Goal: Information Seeking & Learning: Find specific page/section

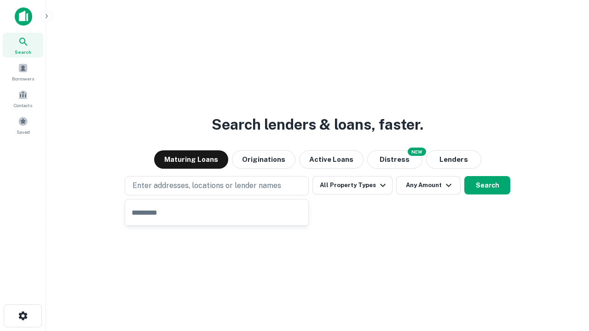
type input "**********"
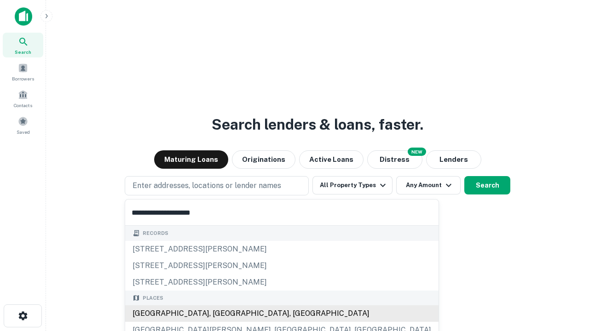
click at [220, 314] on div "Santa Monica, CA, USA" at bounding box center [281, 314] width 313 height 17
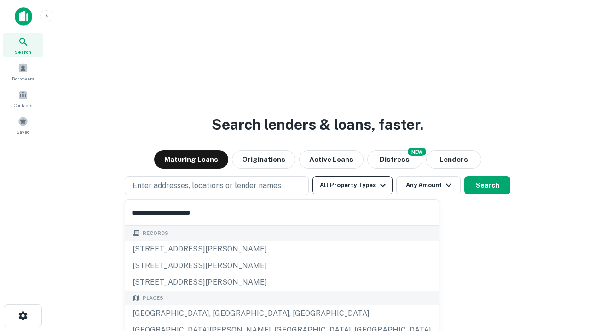
click at [353, 185] on button "All Property Types" at bounding box center [352, 185] width 80 height 18
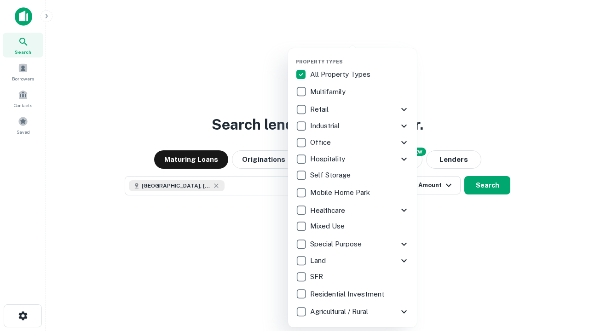
click at [360, 56] on button "button" at bounding box center [359, 56] width 129 height 0
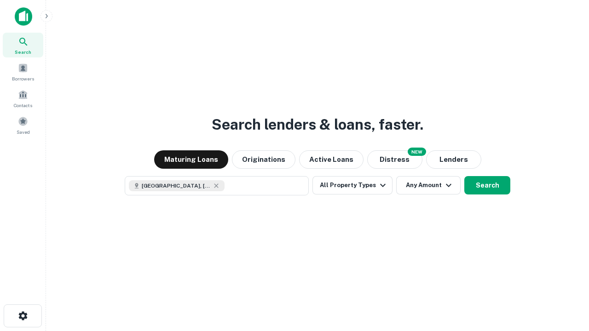
scroll to position [15, 0]
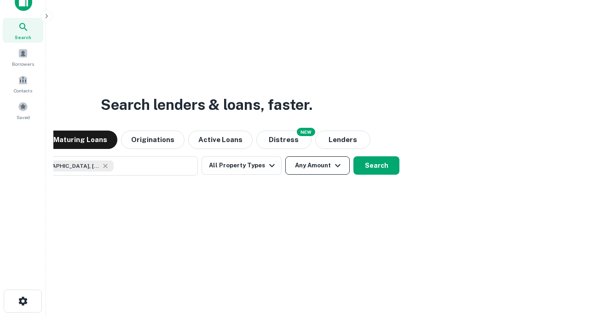
click at [285, 156] on button "Any Amount" at bounding box center [317, 165] width 64 height 18
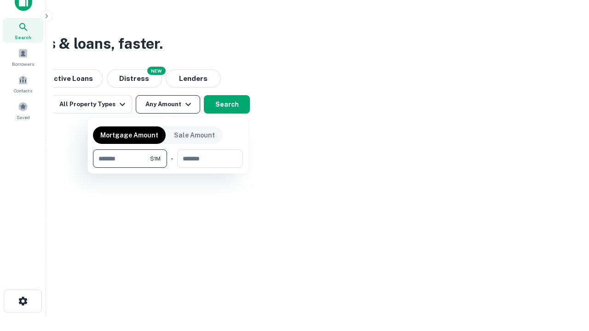
type input "*******"
click at [168, 168] on button "button" at bounding box center [168, 168] width 150 height 0
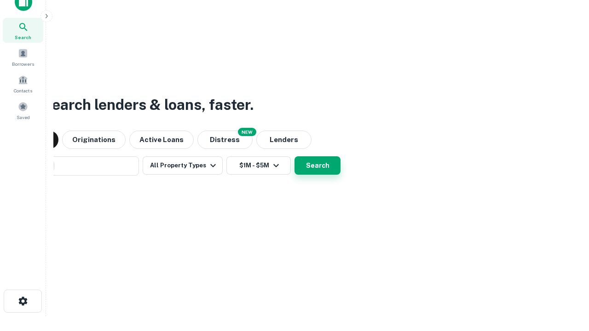
click at [295, 156] on button "Search" at bounding box center [318, 165] width 46 height 18
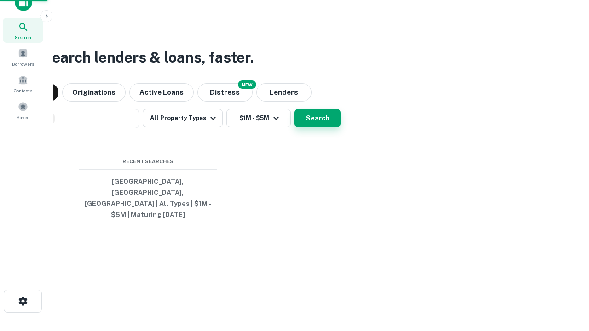
scroll to position [30, 260]
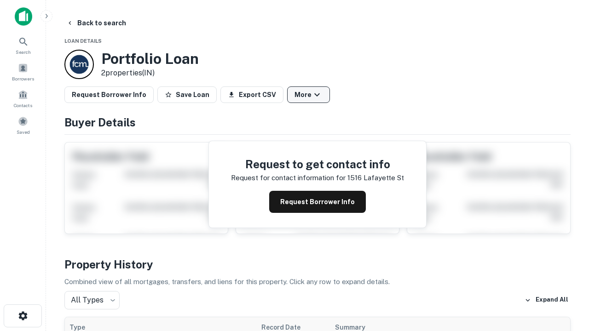
click at [308, 95] on button "More" at bounding box center [308, 95] width 43 height 17
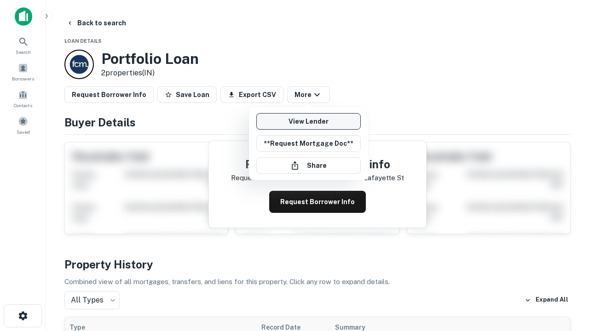
click at [308, 121] on link "View Lender" at bounding box center [308, 121] width 104 height 17
